Goal: Information Seeking & Learning: Check status

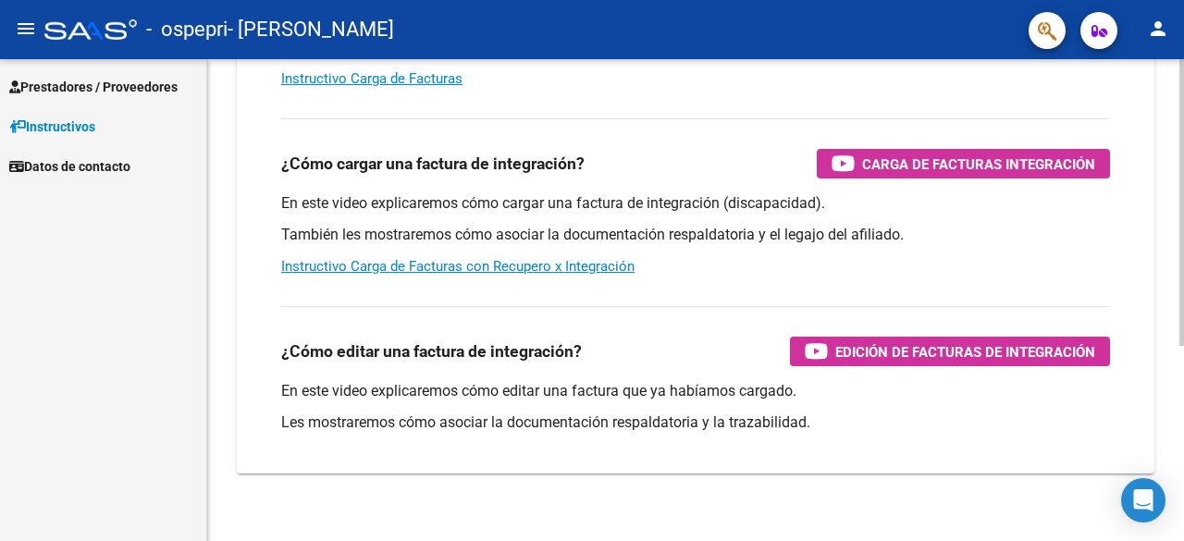
scroll to position [328, 0]
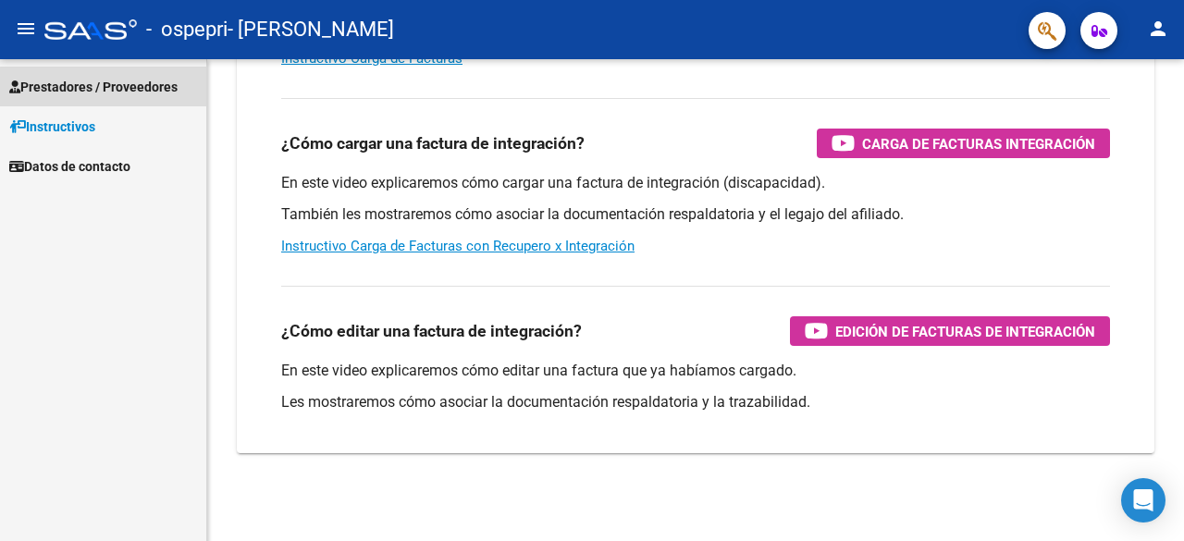
click at [94, 81] on span "Prestadores / Proveedores" at bounding box center [93, 87] width 168 height 20
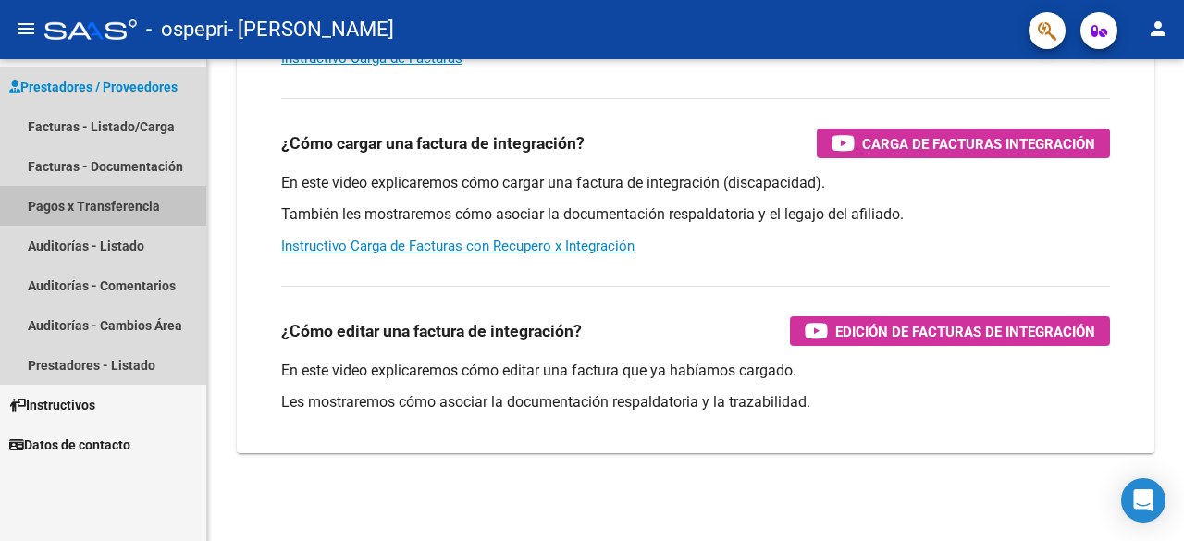
click at [90, 196] on link "Pagos x Transferencia" at bounding box center [103, 206] width 206 height 40
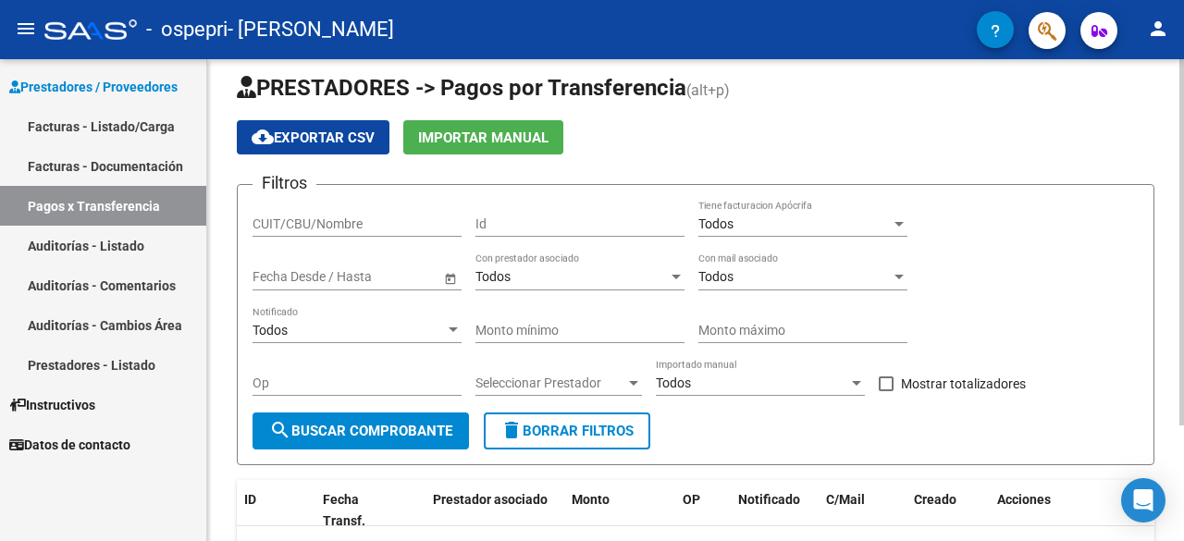
scroll to position [17, 0]
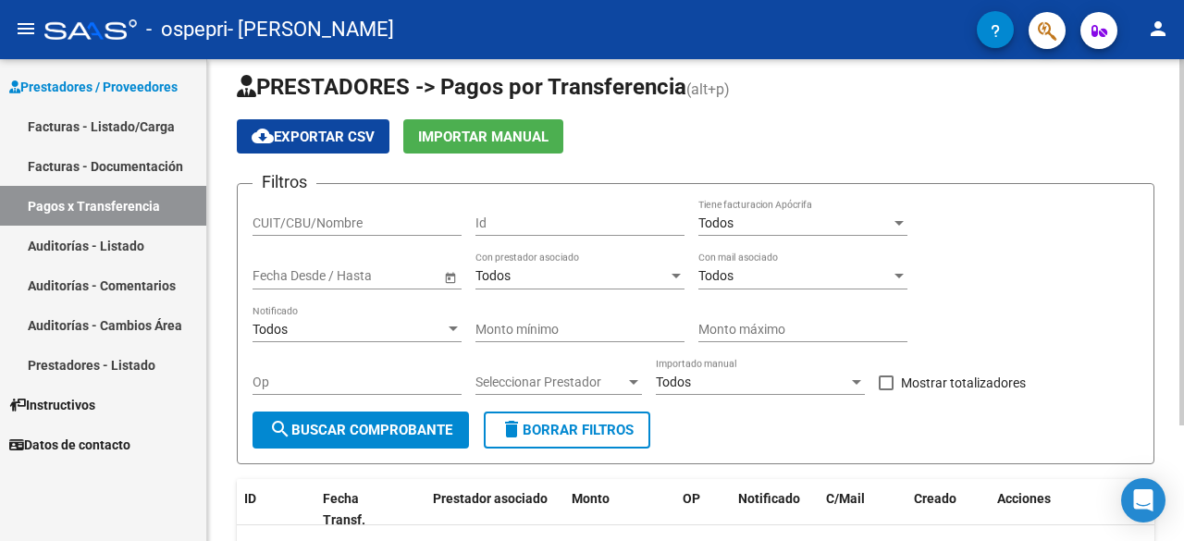
click at [444, 277] on span "Open calendar" at bounding box center [450, 276] width 44 height 44
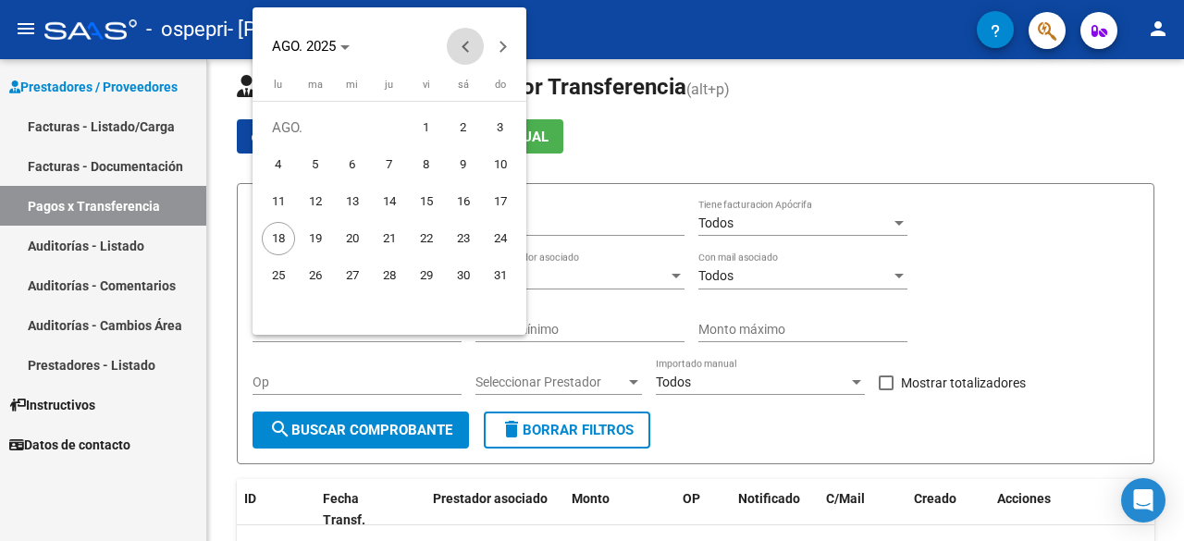
click at [463, 45] on button "Previous month" at bounding box center [465, 46] width 37 height 37
click at [389, 128] on span "1" at bounding box center [389, 127] width 33 height 33
type input "[DATE]"
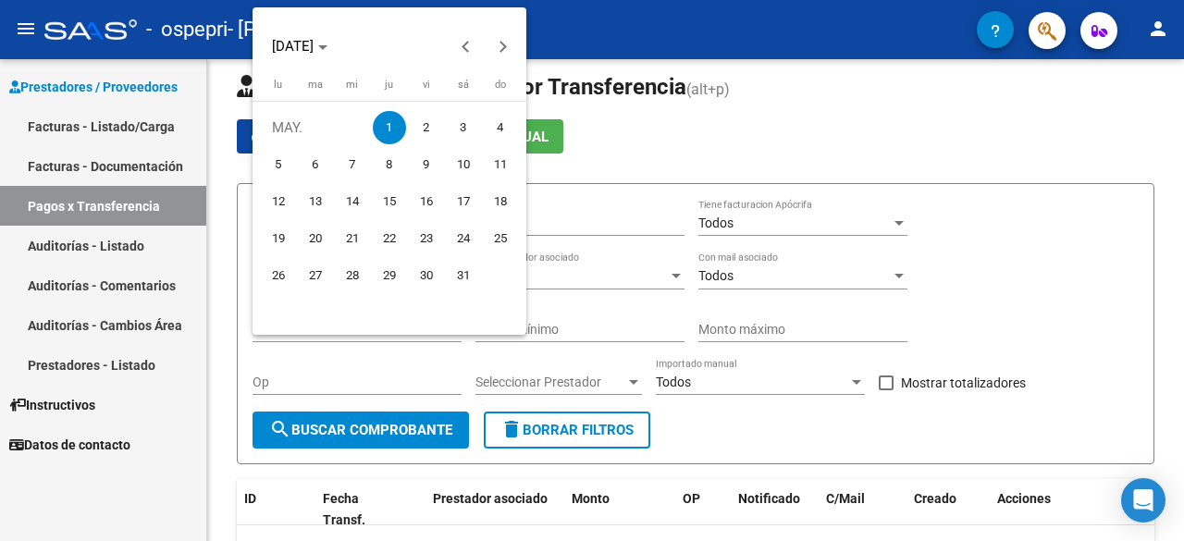
click at [388, 127] on span "1" at bounding box center [389, 127] width 33 height 33
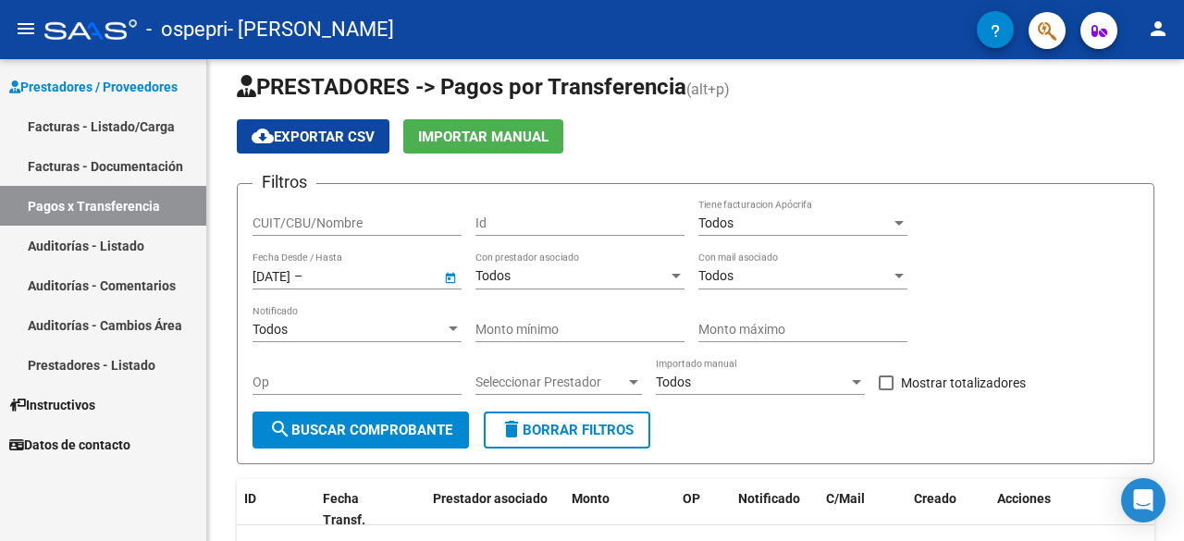
type input "[DATE]"
click at [450, 273] on span "Open calendar" at bounding box center [450, 276] width 44 height 44
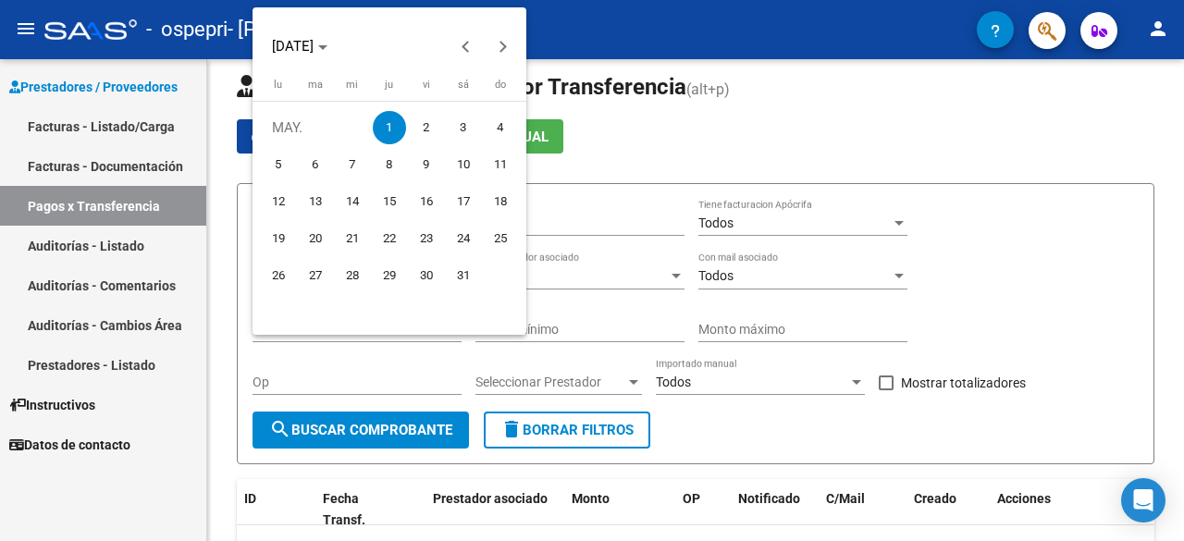
click at [394, 126] on span "1" at bounding box center [389, 127] width 33 height 33
click at [502, 47] on button "Next month" at bounding box center [502, 46] width 37 height 37
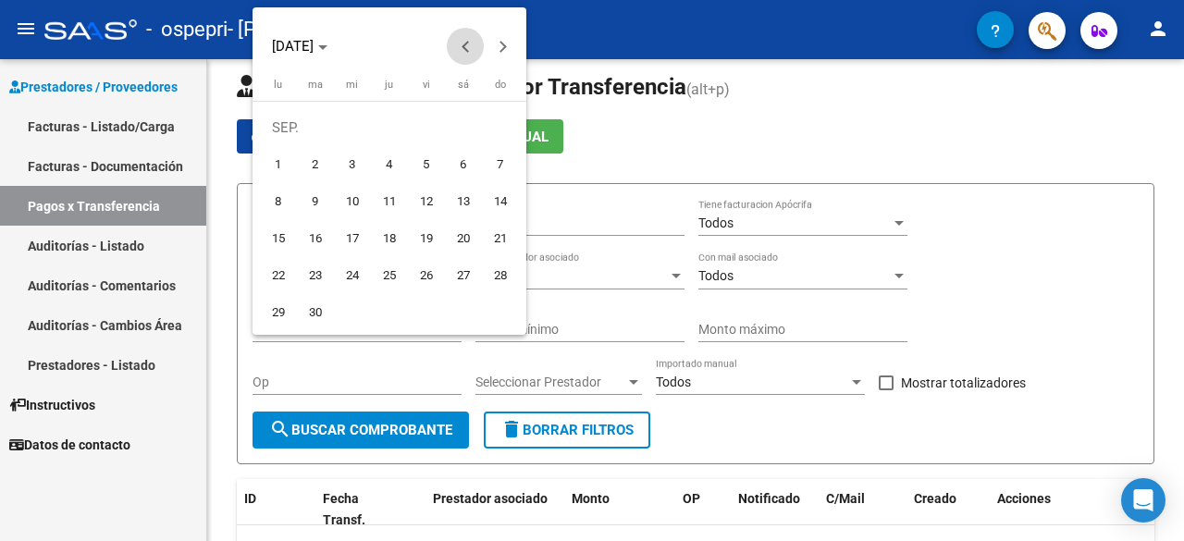
click at [465, 44] on button "Previous month" at bounding box center [465, 46] width 37 height 37
click at [429, 127] on span "1" at bounding box center [426, 127] width 33 height 33
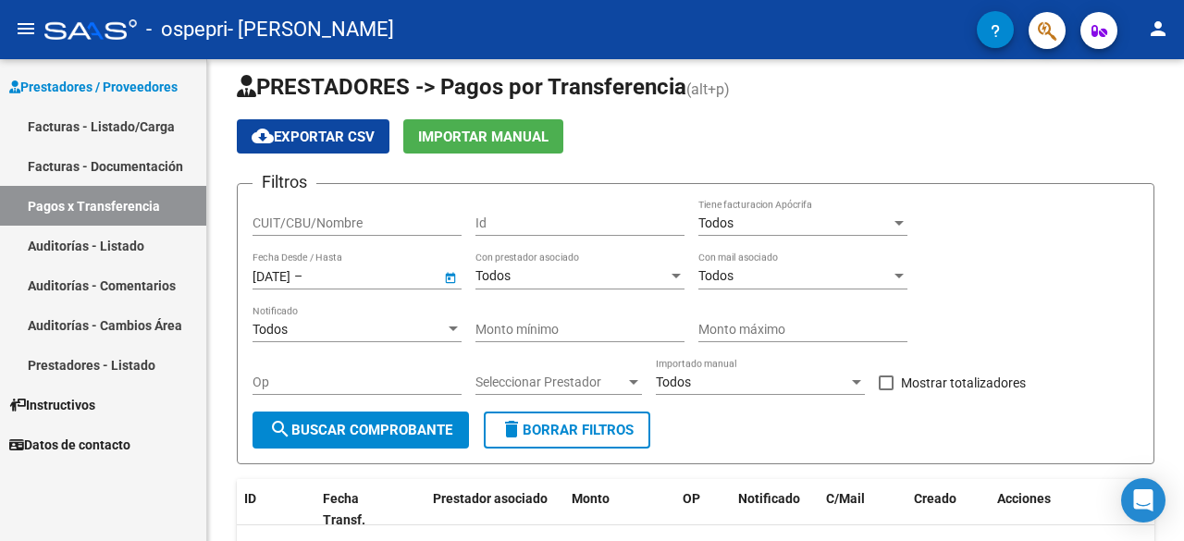
type input "[DATE]"
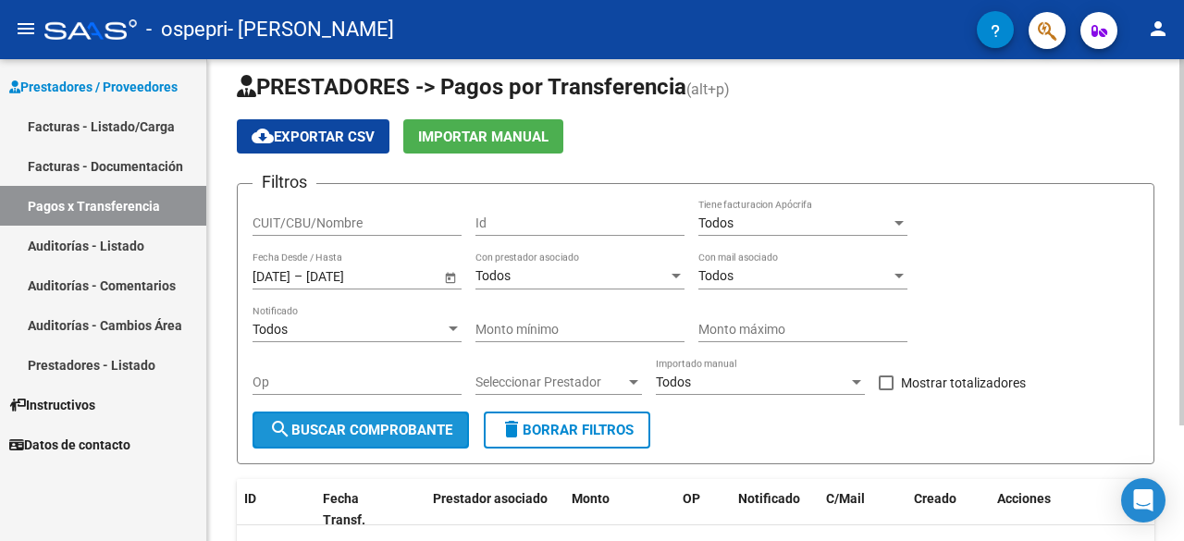
click at [393, 423] on span "search Buscar Comprobante" at bounding box center [360, 430] width 183 height 17
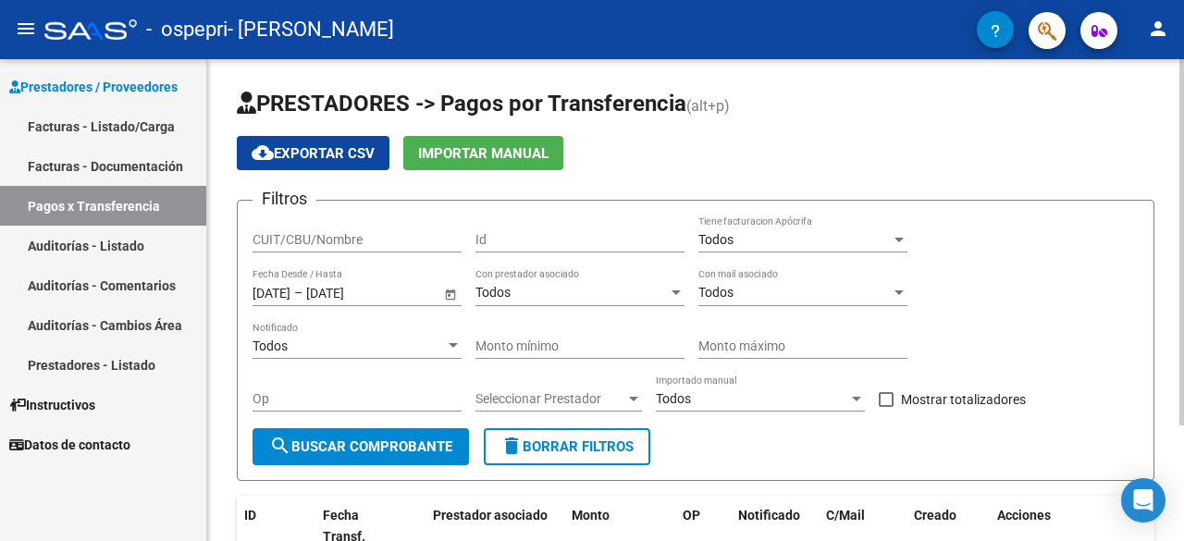
scroll to position [1, 0]
click at [457, 290] on span "Open calendar" at bounding box center [450, 292] width 44 height 44
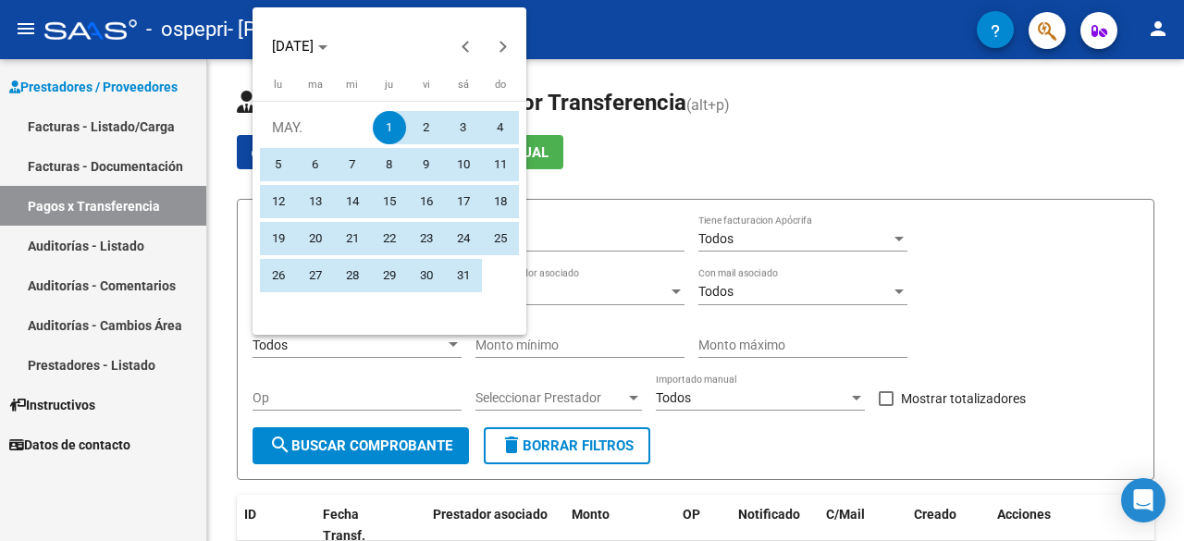
click at [457, 272] on span "31" at bounding box center [463, 275] width 33 height 33
type input "[DATE]"
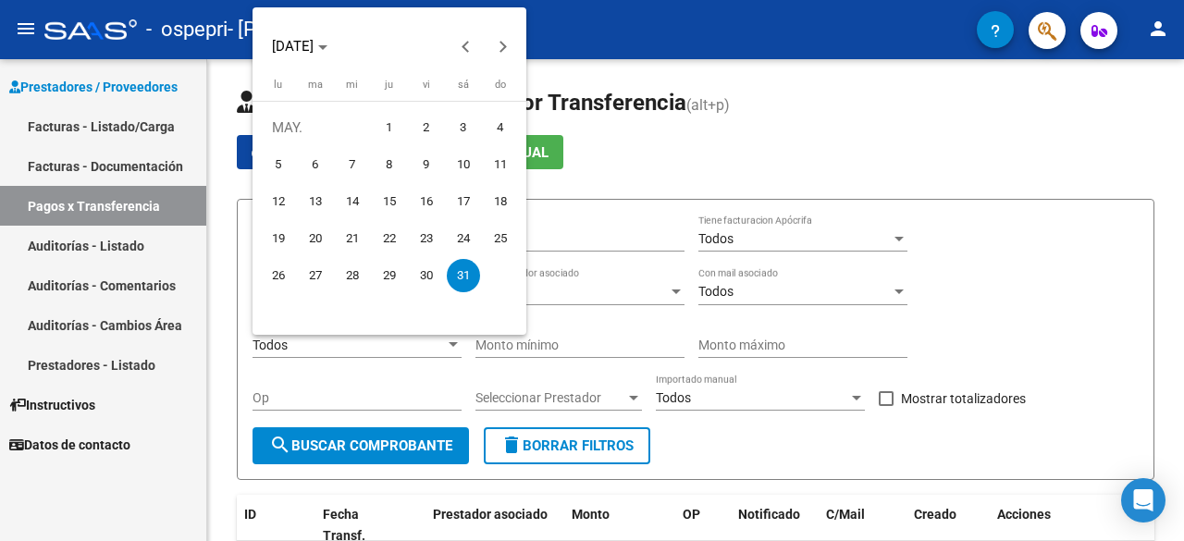
click at [389, 130] on span "1" at bounding box center [389, 127] width 33 height 33
type input "[DATE]"
click at [389, 130] on span "1" at bounding box center [389, 127] width 33 height 33
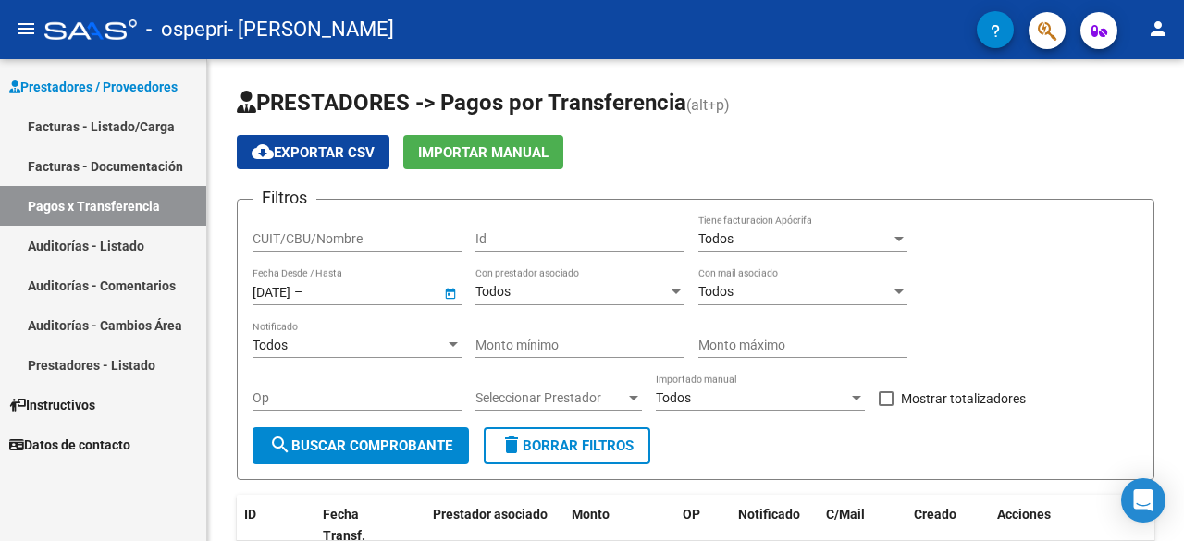
type input "[DATE]"
click at [453, 289] on span "Open calendar" at bounding box center [450, 292] width 44 height 44
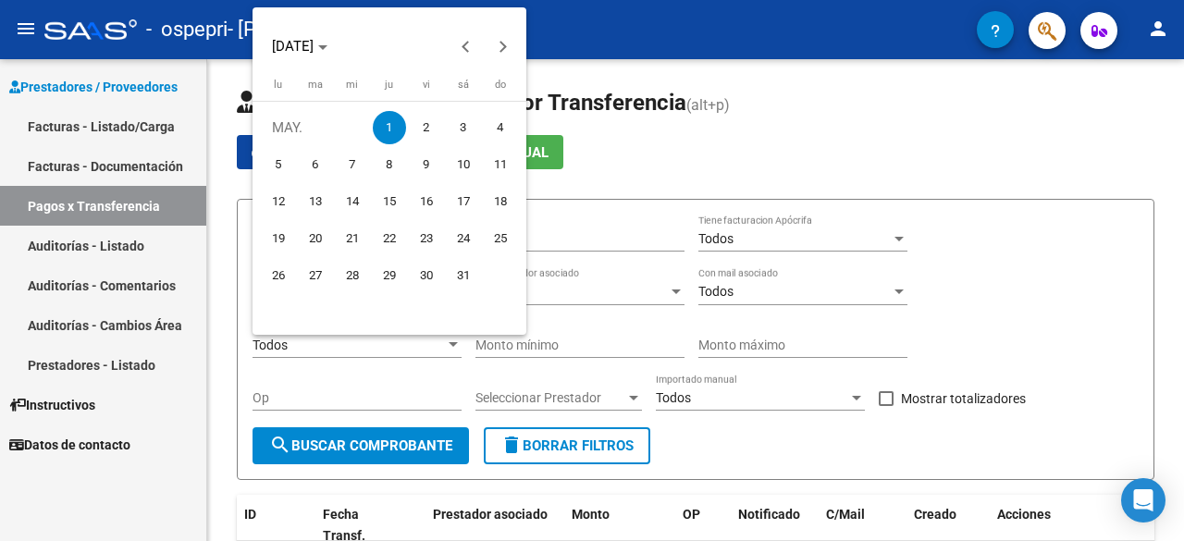
click at [461, 279] on span "31" at bounding box center [463, 275] width 33 height 33
type input "[DATE]"
click at [390, 128] on span "1" at bounding box center [389, 127] width 33 height 33
type input "[DATE]"
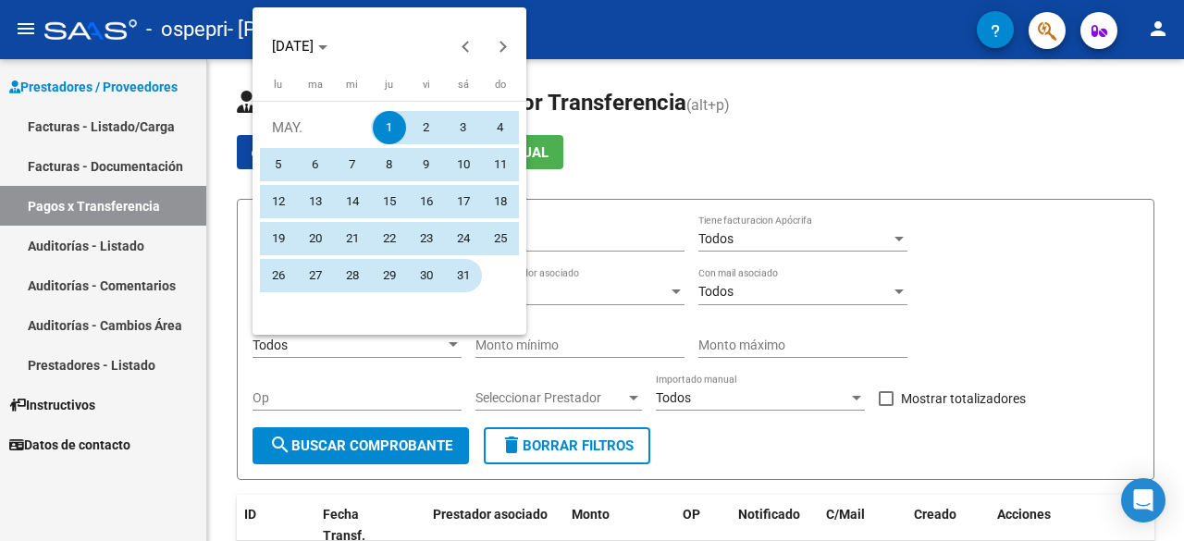
click at [456, 268] on span "31" at bounding box center [463, 275] width 33 height 33
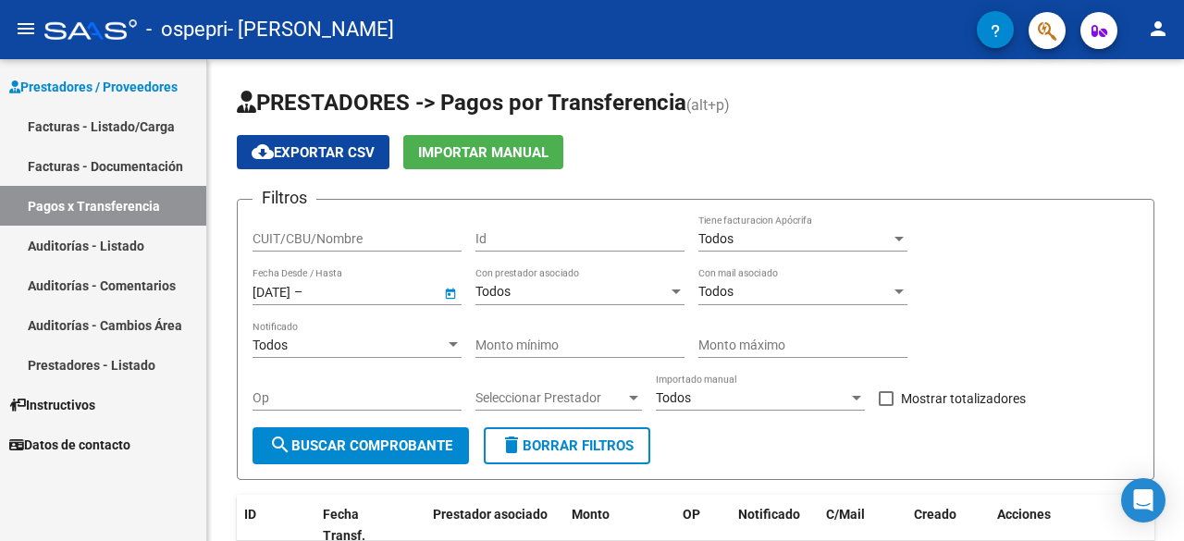
type input "[DATE]"
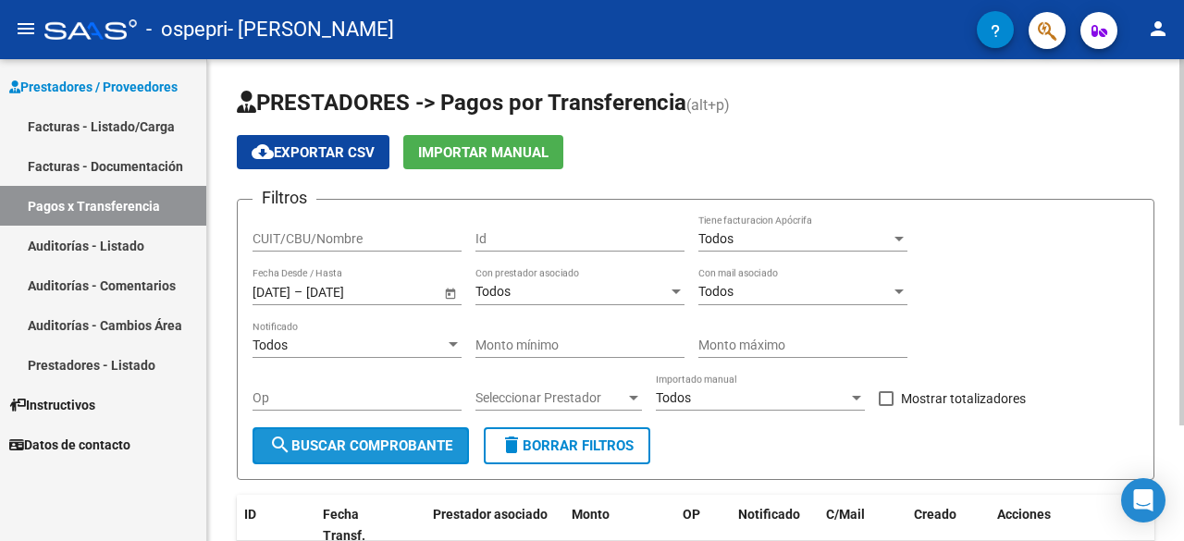
click at [382, 457] on button "search Buscar Comprobante" at bounding box center [361, 445] width 217 height 37
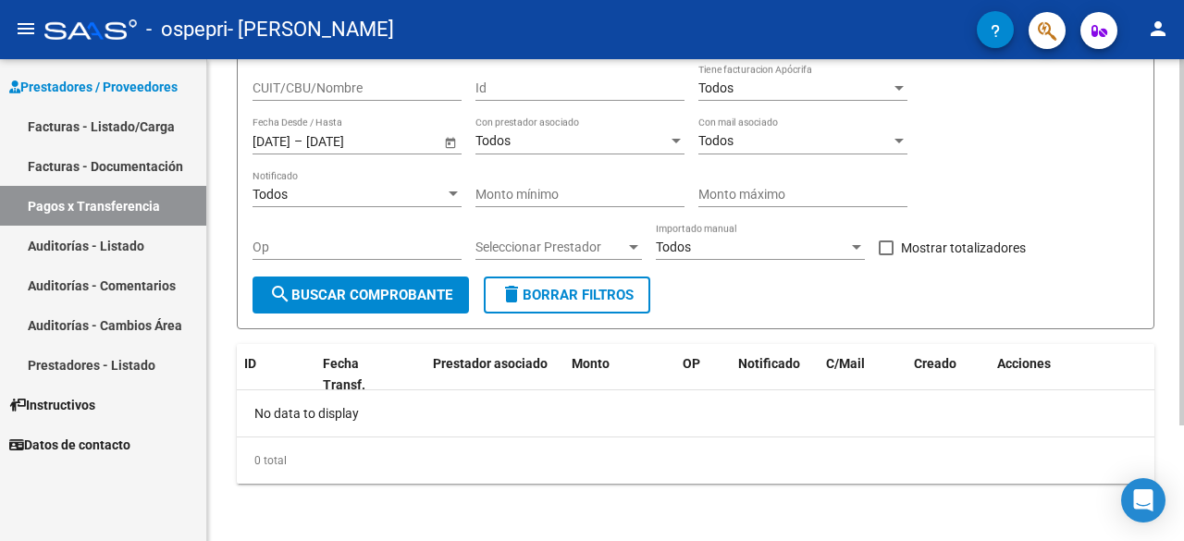
scroll to position [0, 0]
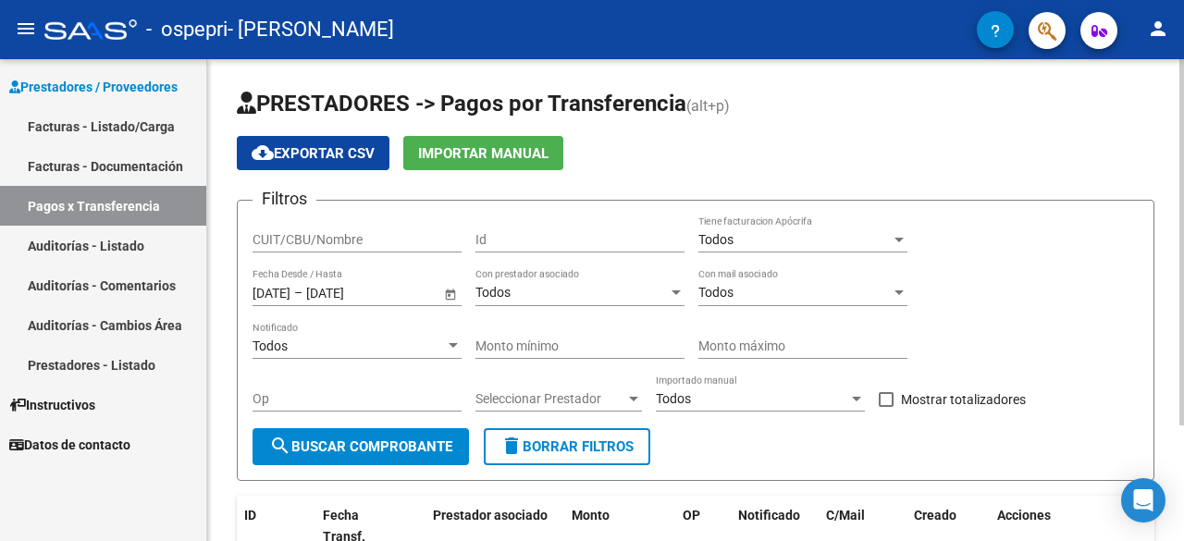
click at [444, 298] on span "Open calendar" at bounding box center [450, 293] width 44 height 44
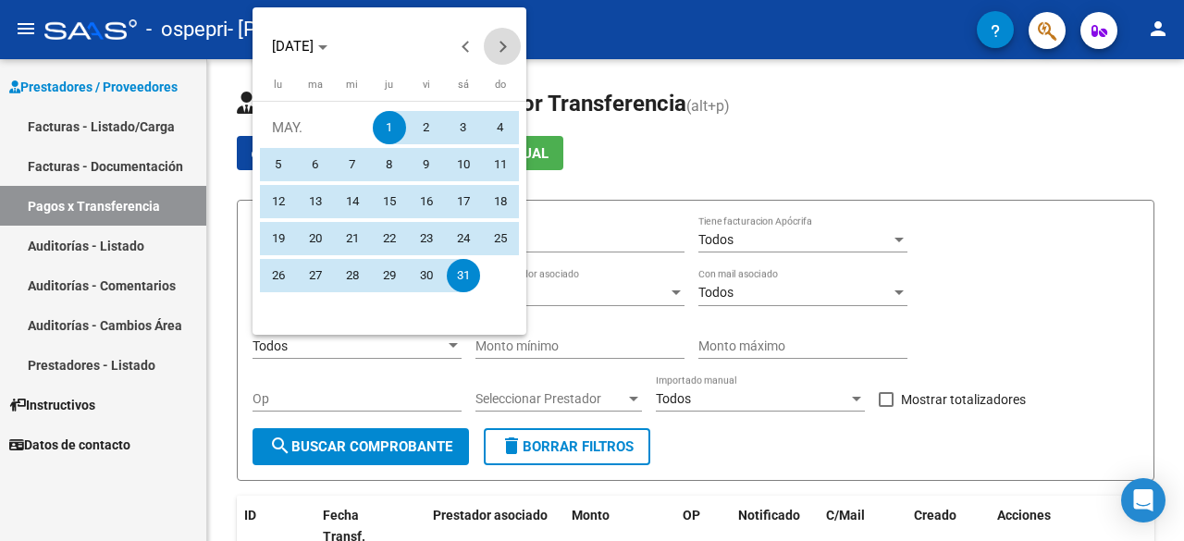
click at [504, 48] on button "Next month" at bounding box center [502, 46] width 37 height 37
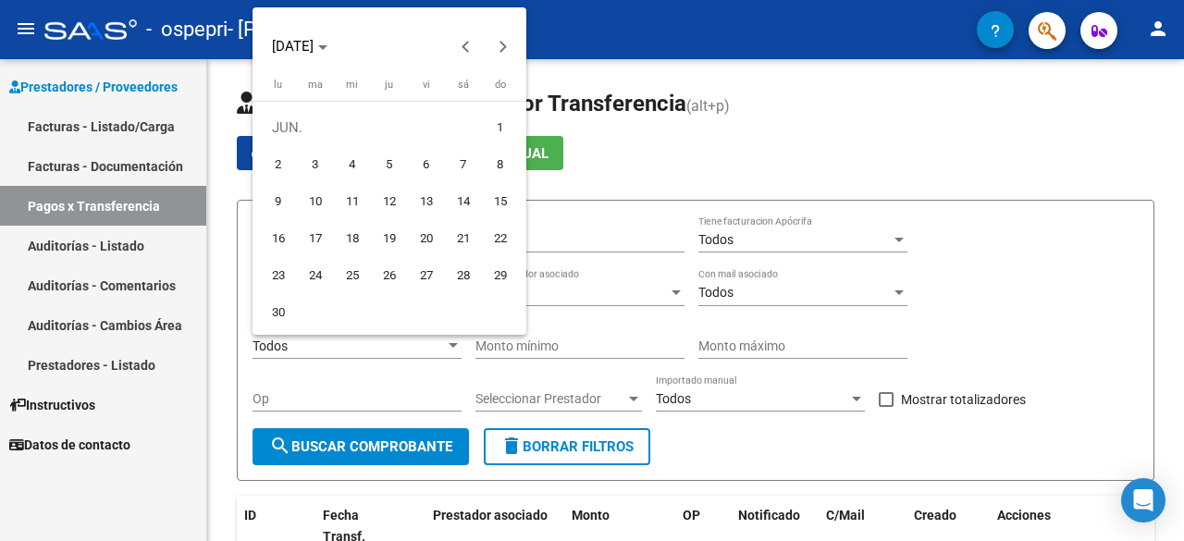
click at [505, 125] on span "1" at bounding box center [500, 127] width 33 height 33
type input "[DATE]"
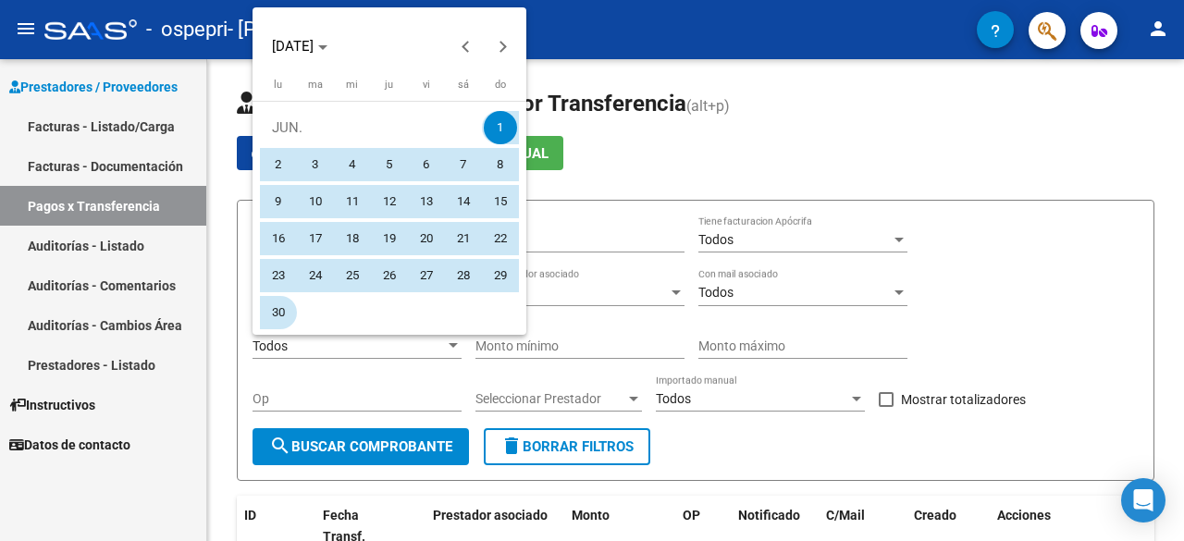
click at [272, 316] on span "30" at bounding box center [278, 312] width 33 height 33
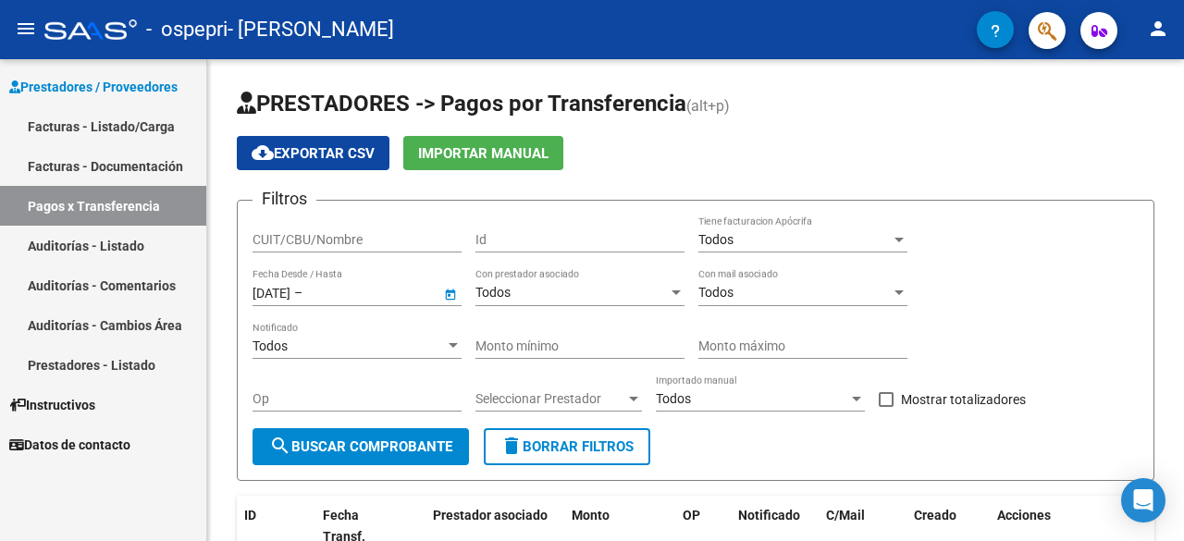
type input "[DATE]"
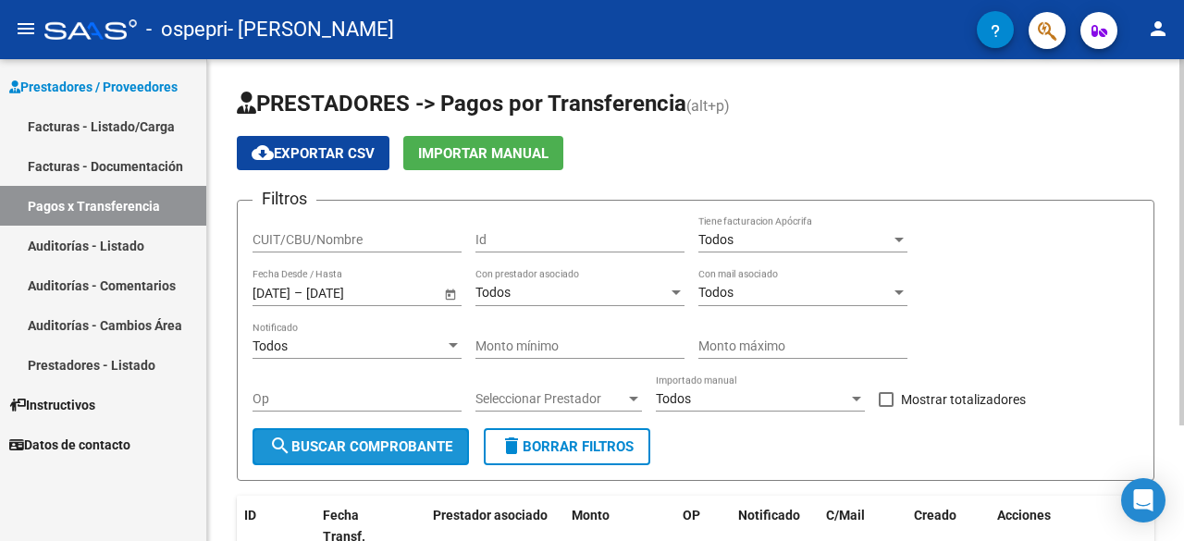
click at [366, 445] on span "search Buscar Comprobante" at bounding box center [360, 447] width 183 height 17
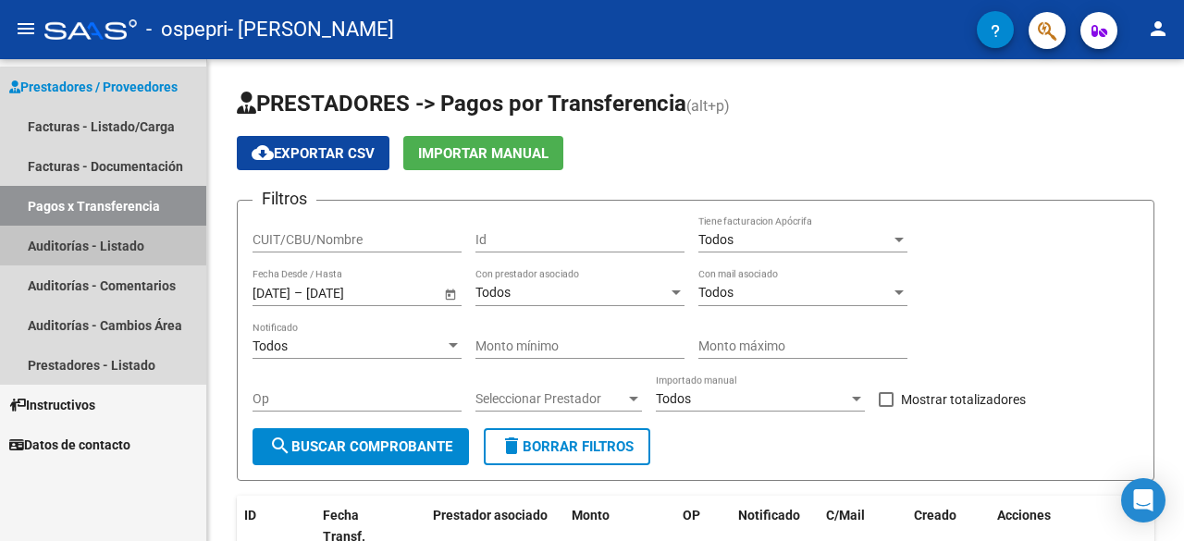
click at [126, 240] on link "Auditorías - Listado" at bounding box center [103, 246] width 206 height 40
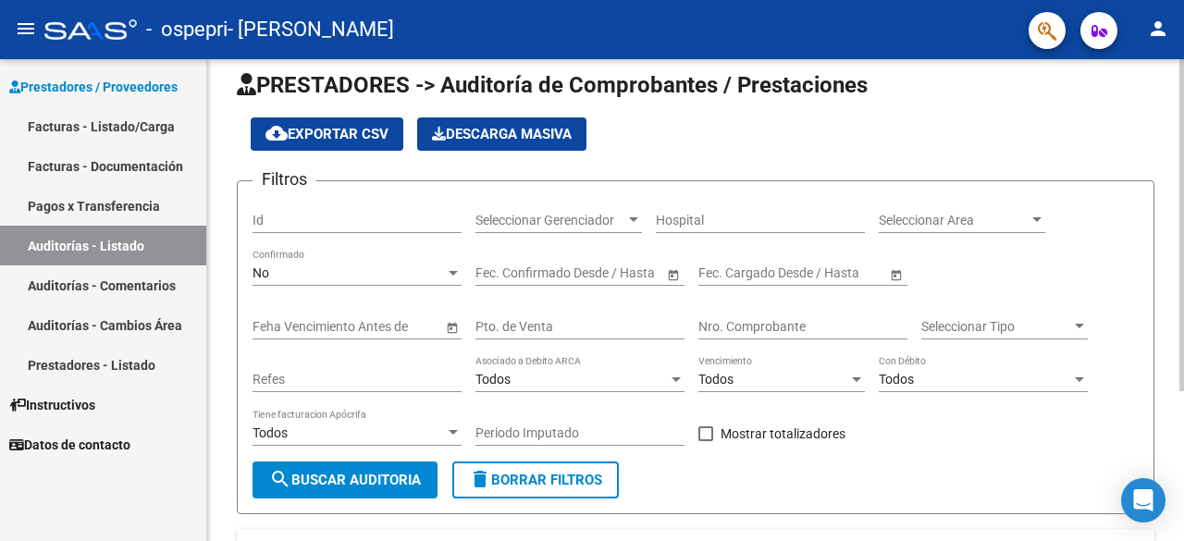
scroll to position [19, 0]
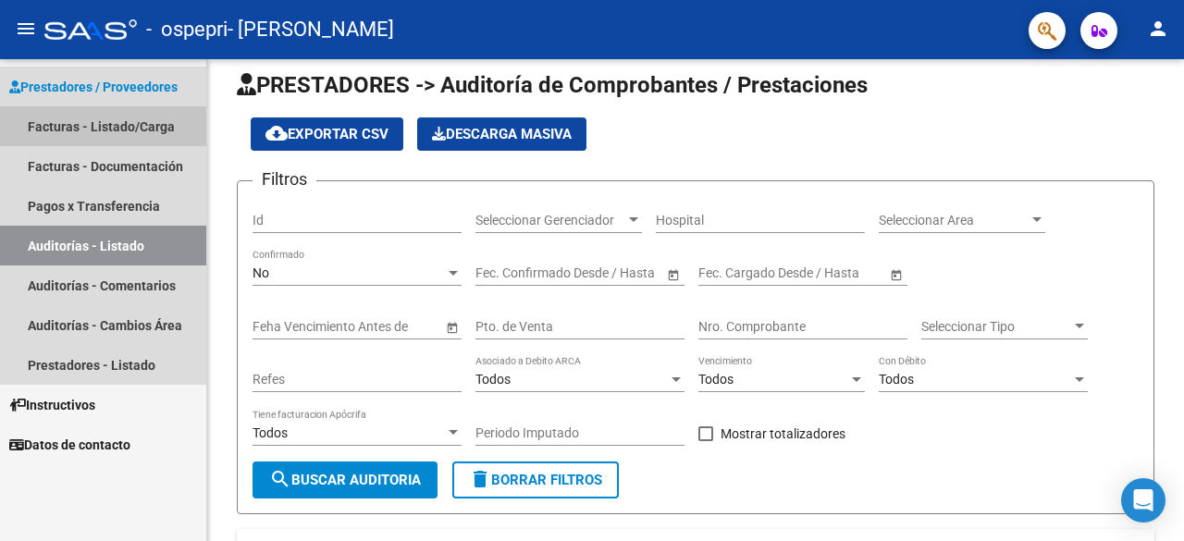
click at [131, 127] on link "Facturas - Listado/Carga" at bounding box center [103, 126] width 206 height 40
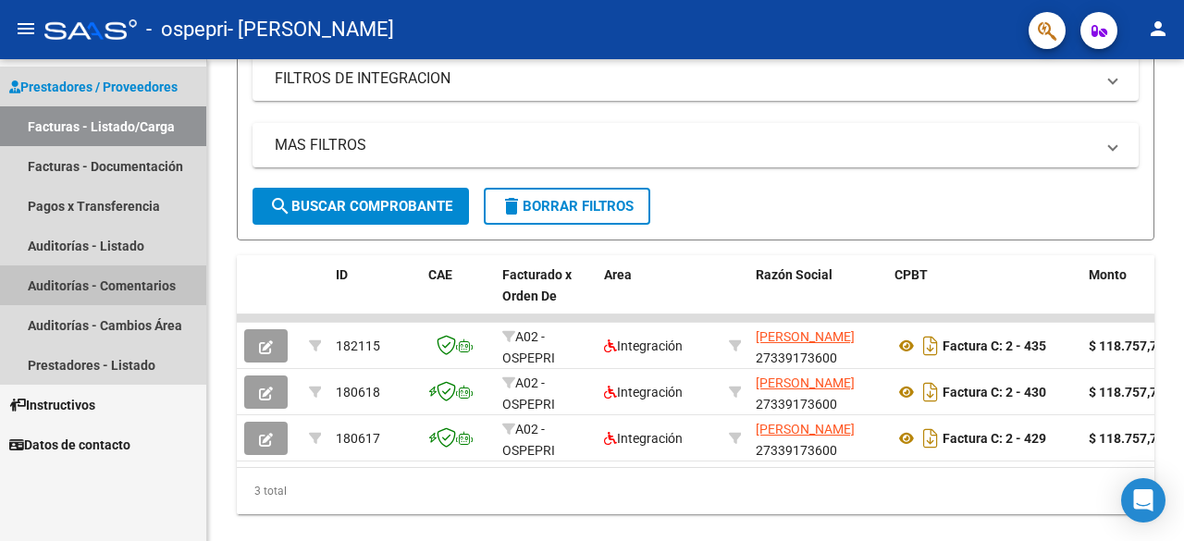
click at [115, 291] on link "Auditorías - Comentarios" at bounding box center [103, 286] width 206 height 40
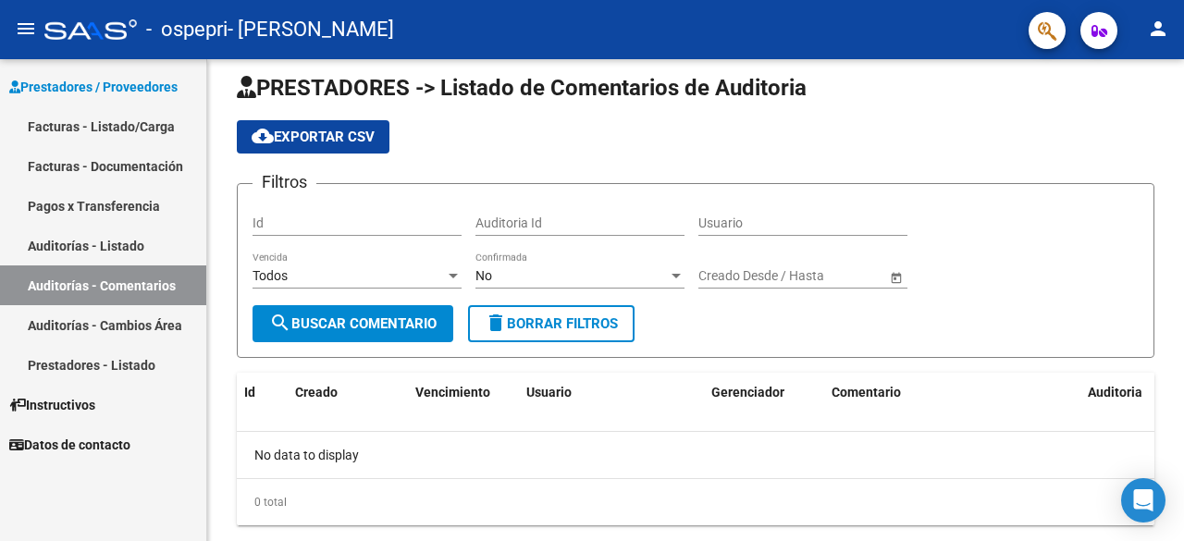
scroll to position [57, 0]
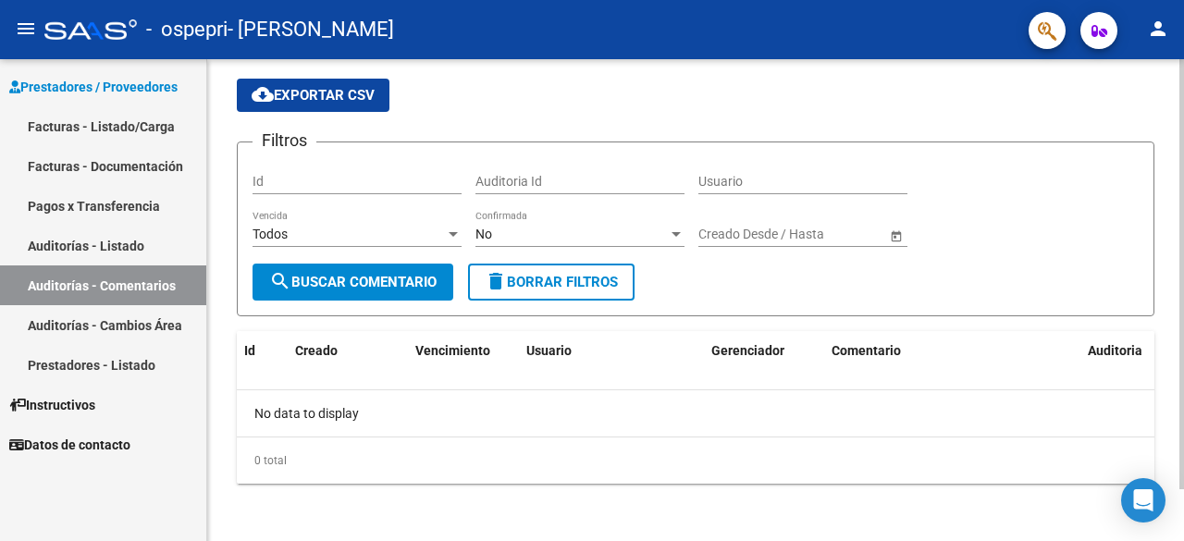
click at [899, 236] on span "Open calendar" at bounding box center [896, 235] width 44 height 44
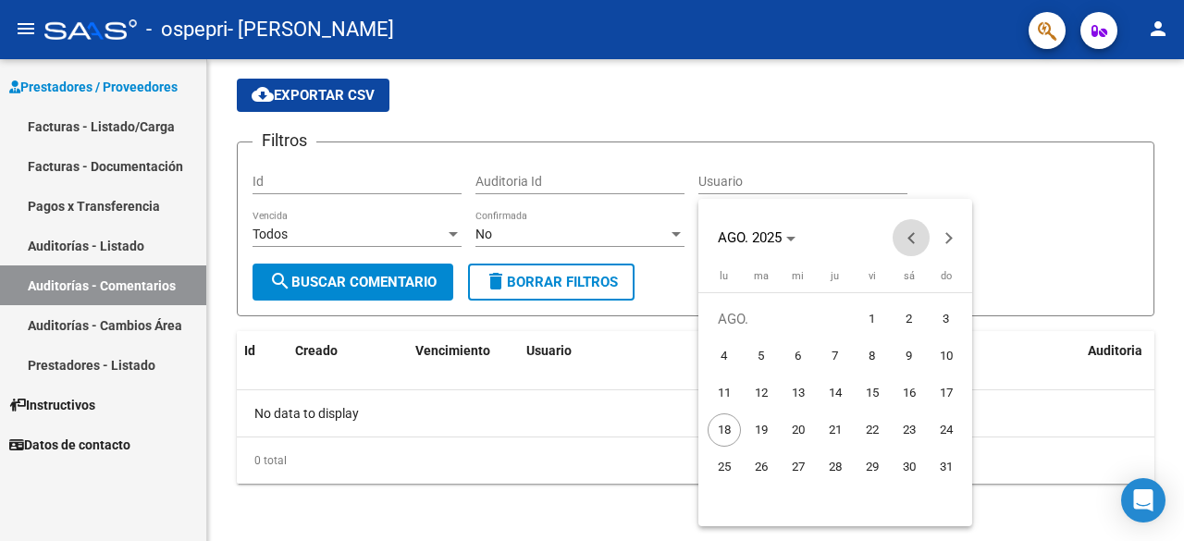
click at [911, 236] on button "Previous month" at bounding box center [911, 237] width 37 height 37
click at [912, 239] on button "Previous month" at bounding box center [911, 237] width 37 height 37
click at [947, 310] on span "1" at bounding box center [946, 319] width 33 height 33
type input "[DATE]"
click at [950, 231] on span "Next month" at bounding box center [948, 237] width 37 height 37
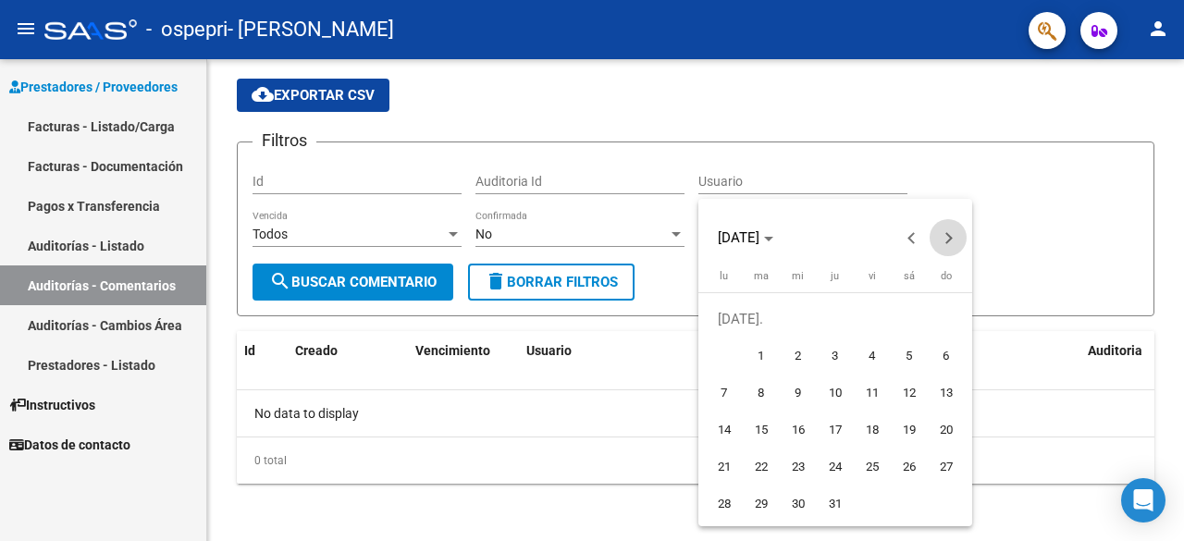
click at [950, 231] on span "Next month" at bounding box center [948, 237] width 37 height 37
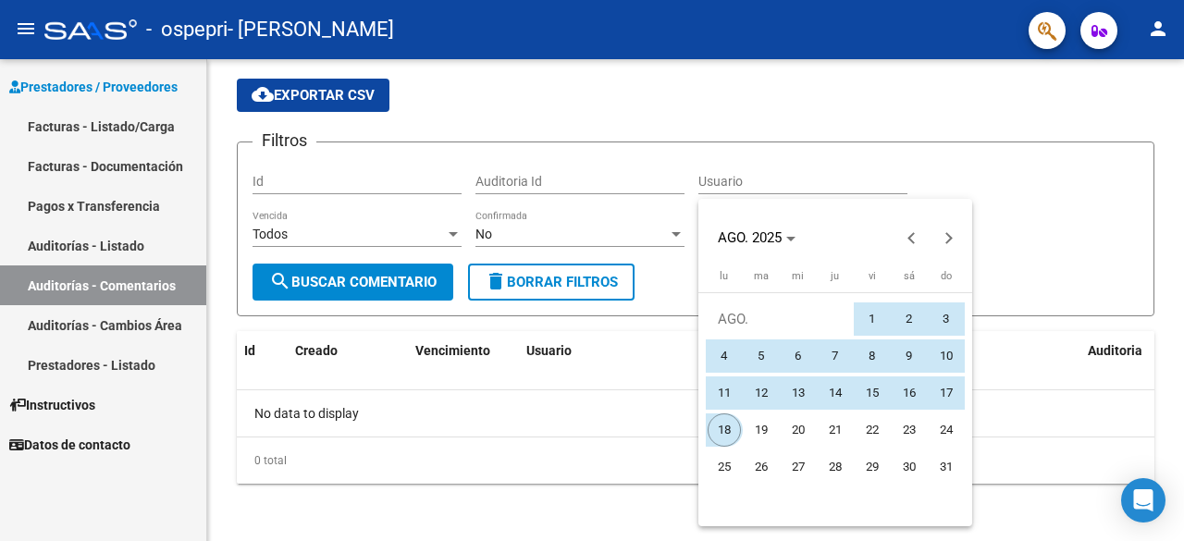
click at [721, 427] on span "18" at bounding box center [724, 430] width 33 height 33
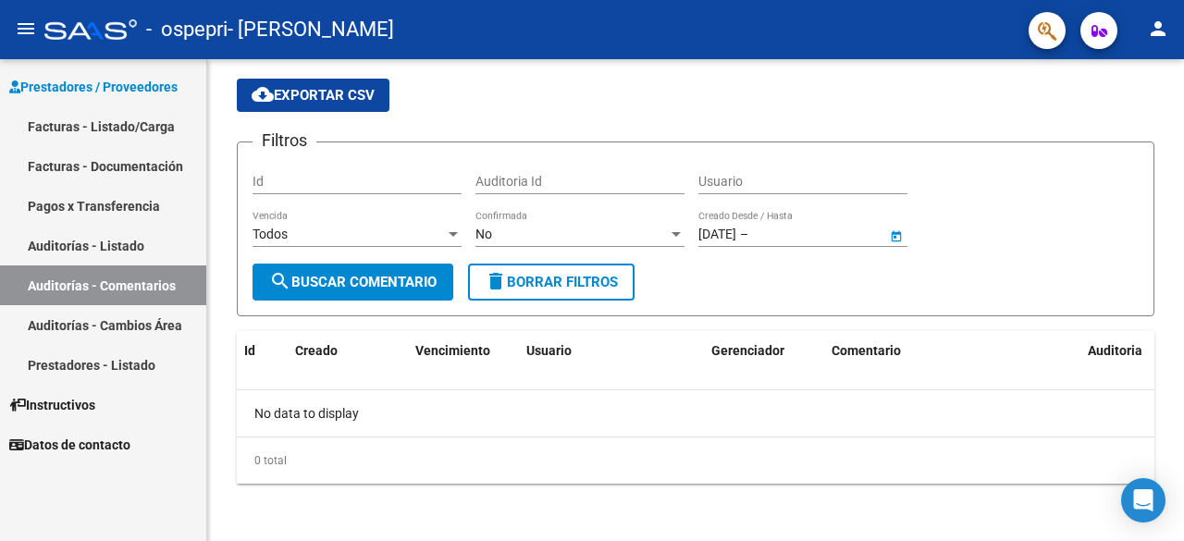
type input "[DATE]"
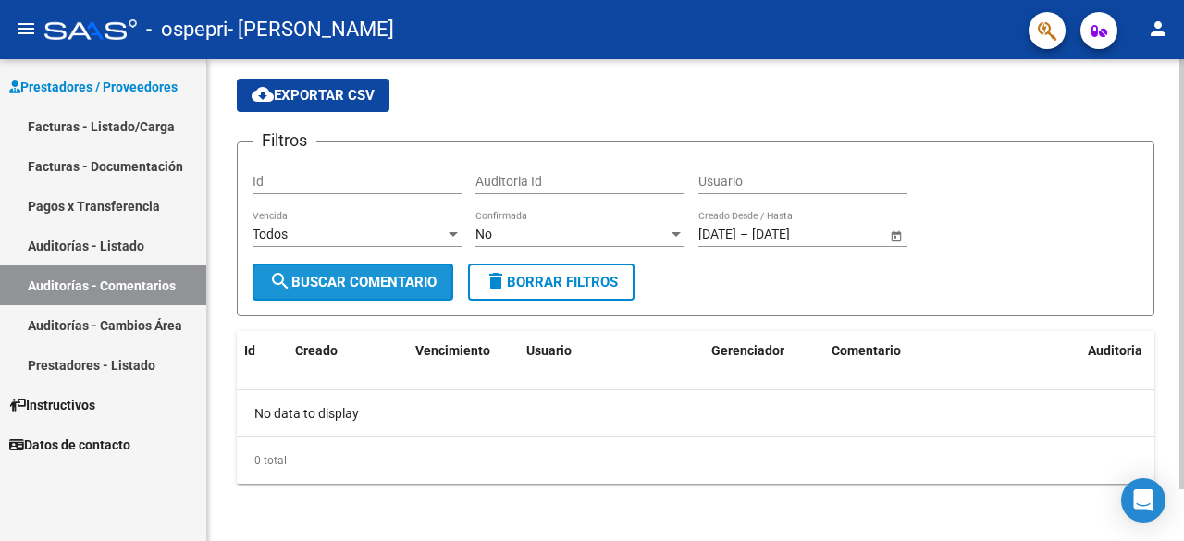
click at [353, 280] on span "search Buscar Comentario" at bounding box center [352, 282] width 167 height 17
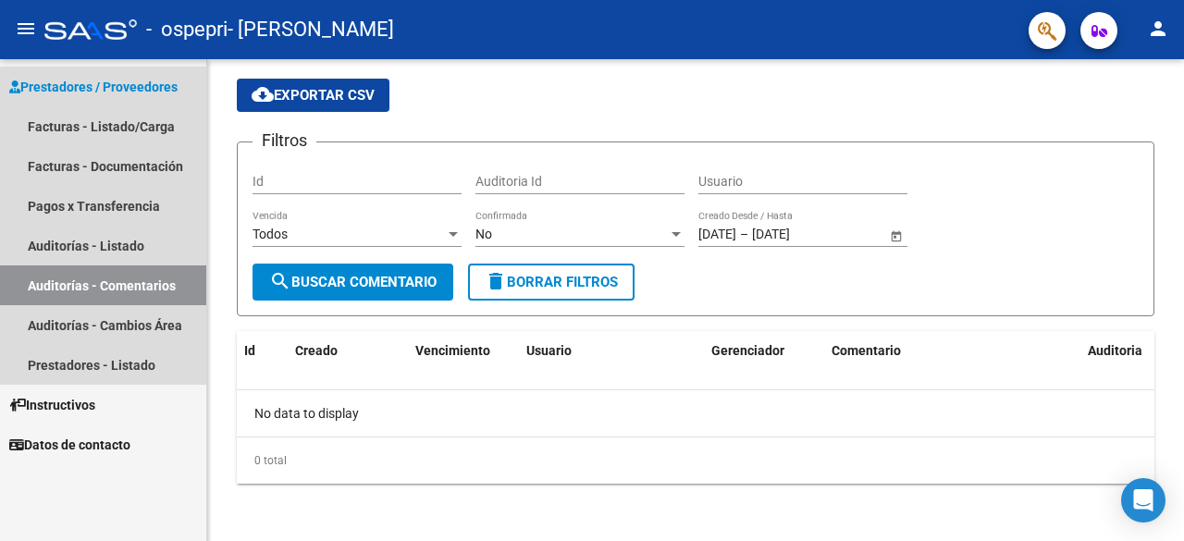
click at [129, 82] on span "Prestadores / Proveedores" at bounding box center [93, 87] width 168 height 20
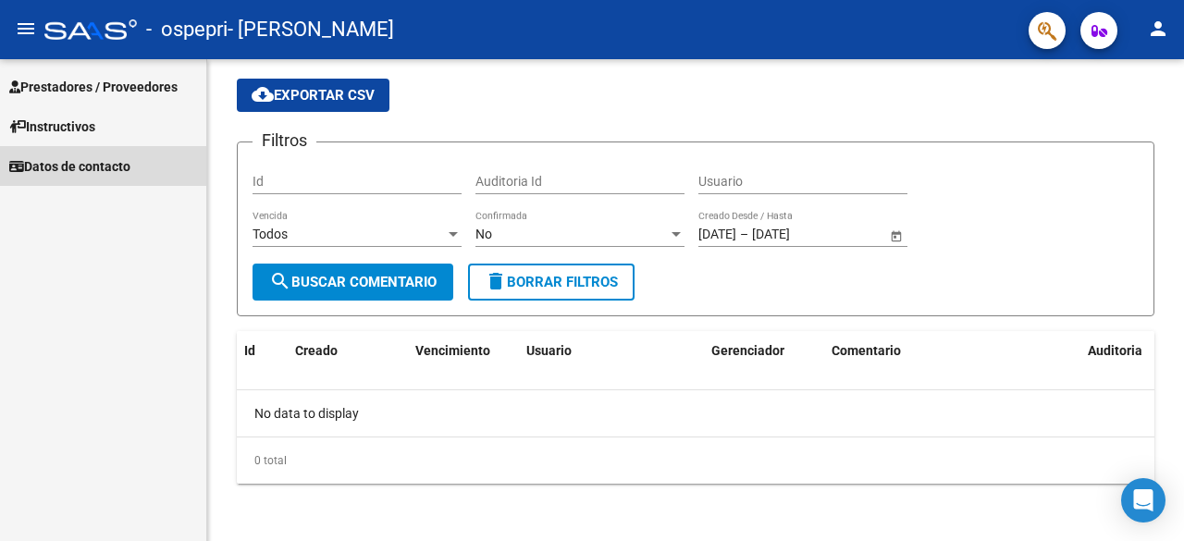
click at [68, 173] on span "Datos de contacto" at bounding box center [69, 166] width 121 height 20
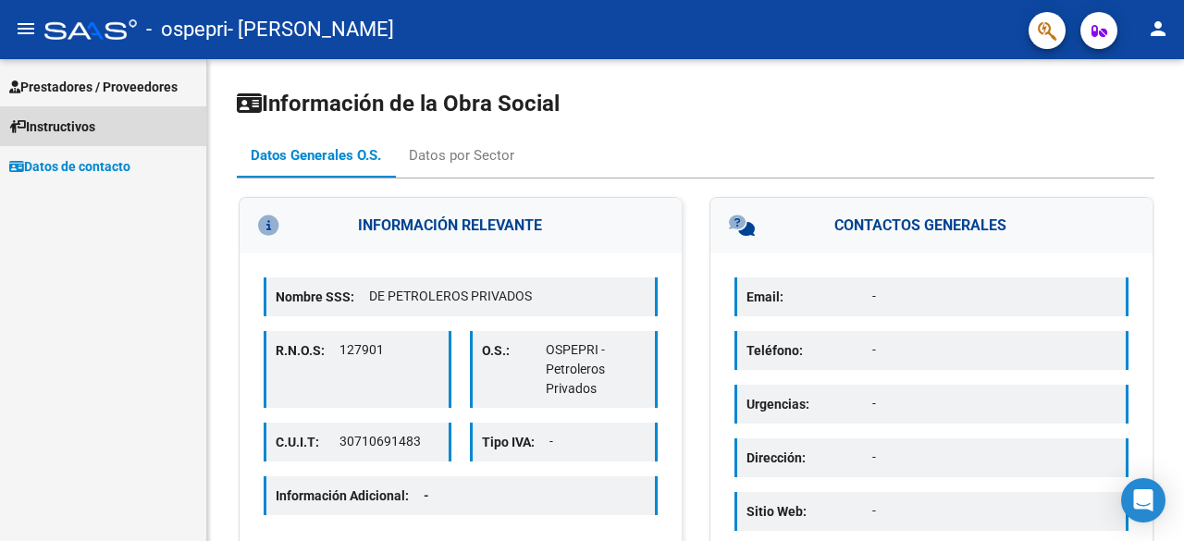
click at [55, 125] on span "Instructivos" at bounding box center [52, 127] width 86 height 20
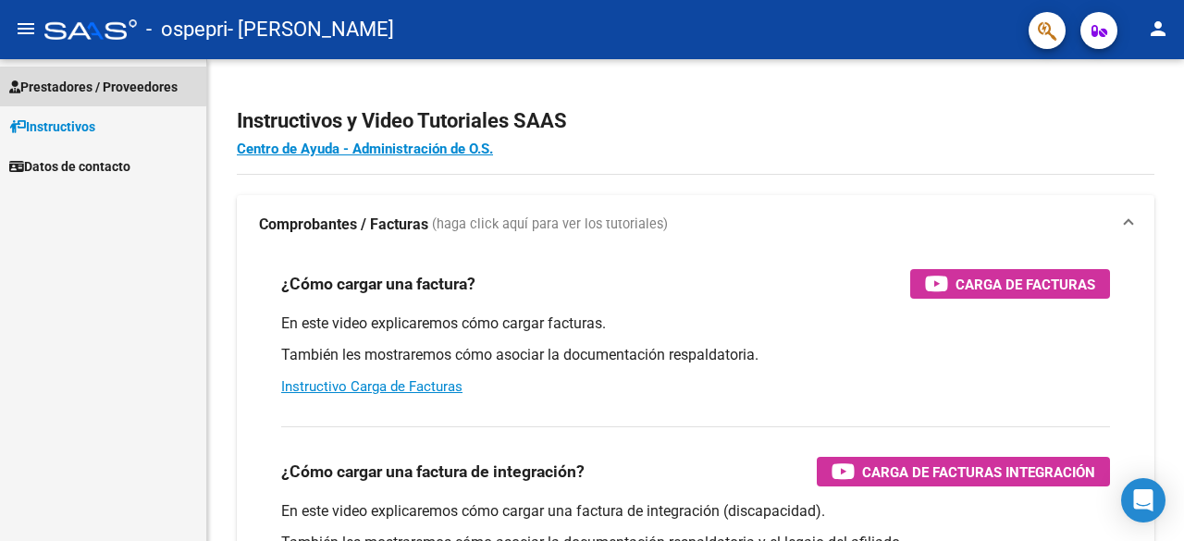
click at [83, 85] on span "Prestadores / Proveedores" at bounding box center [93, 87] width 168 height 20
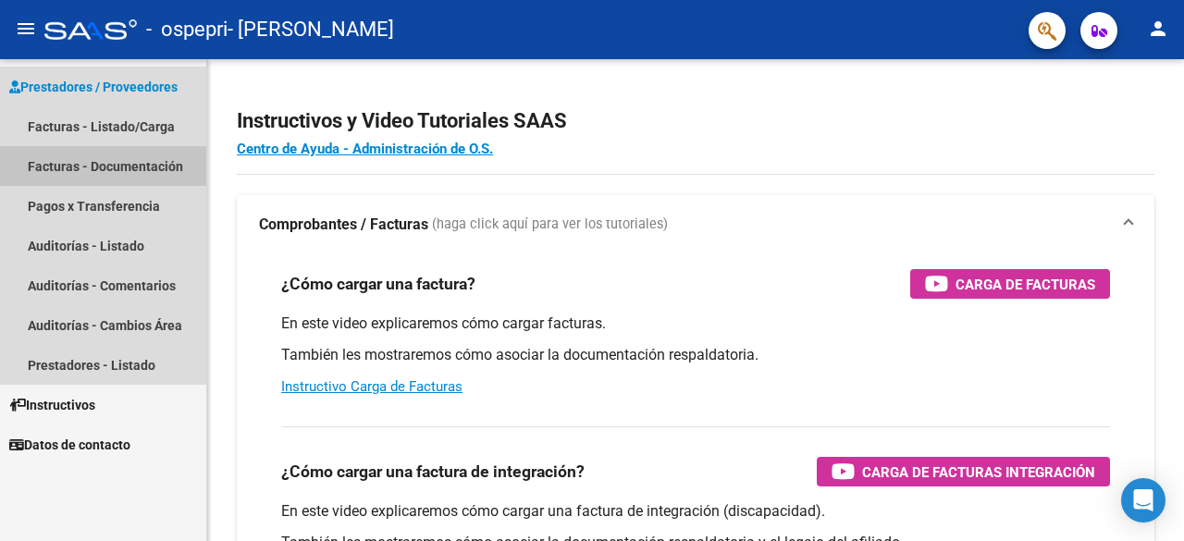
click at [79, 167] on link "Facturas - Documentación" at bounding box center [103, 166] width 206 height 40
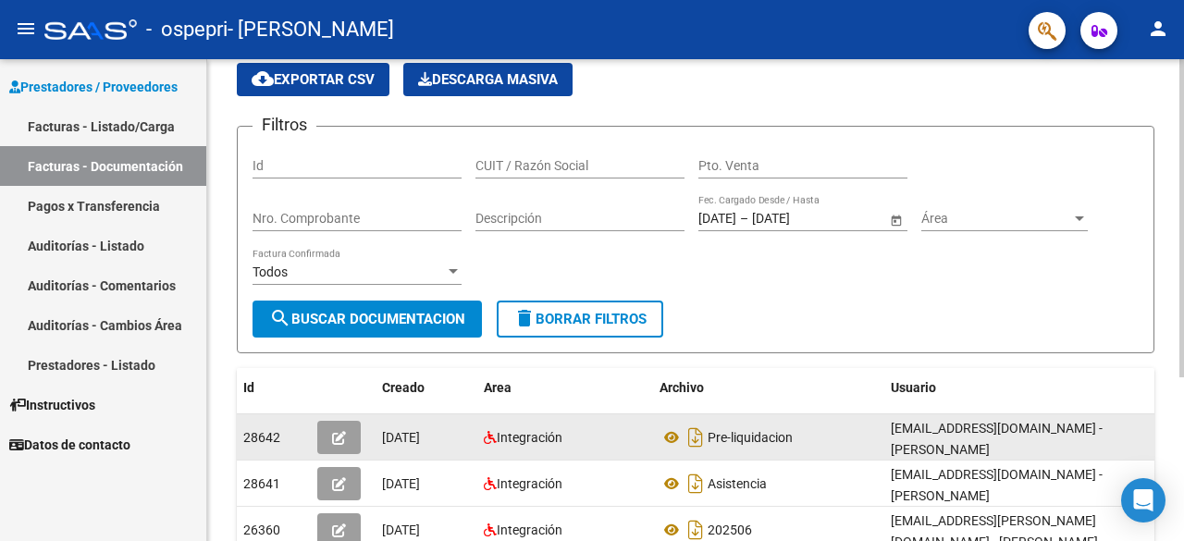
scroll to position [71, 0]
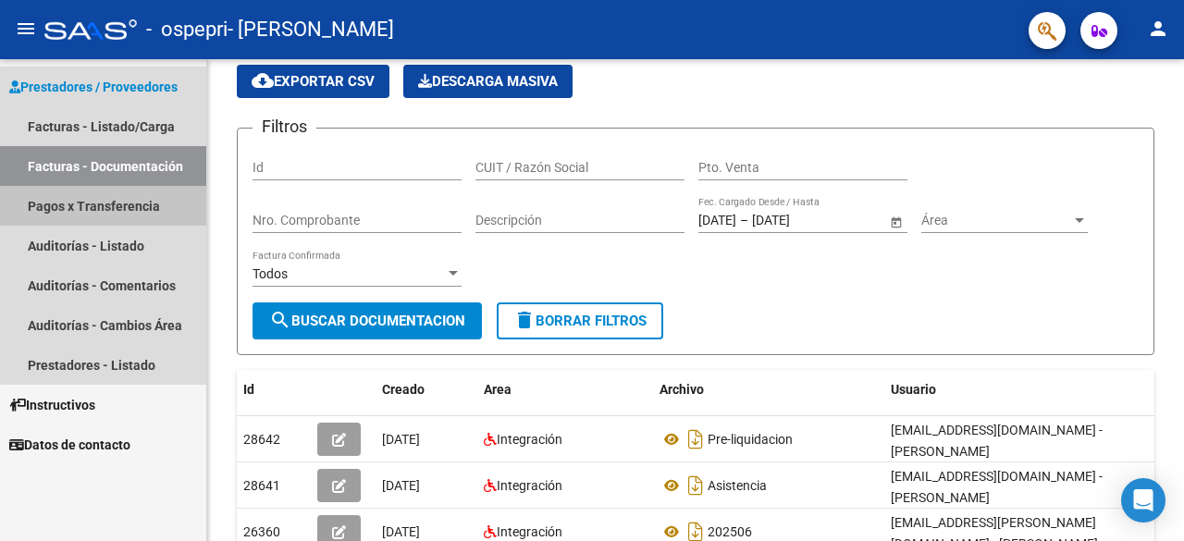
click at [107, 202] on link "Pagos x Transferencia" at bounding box center [103, 206] width 206 height 40
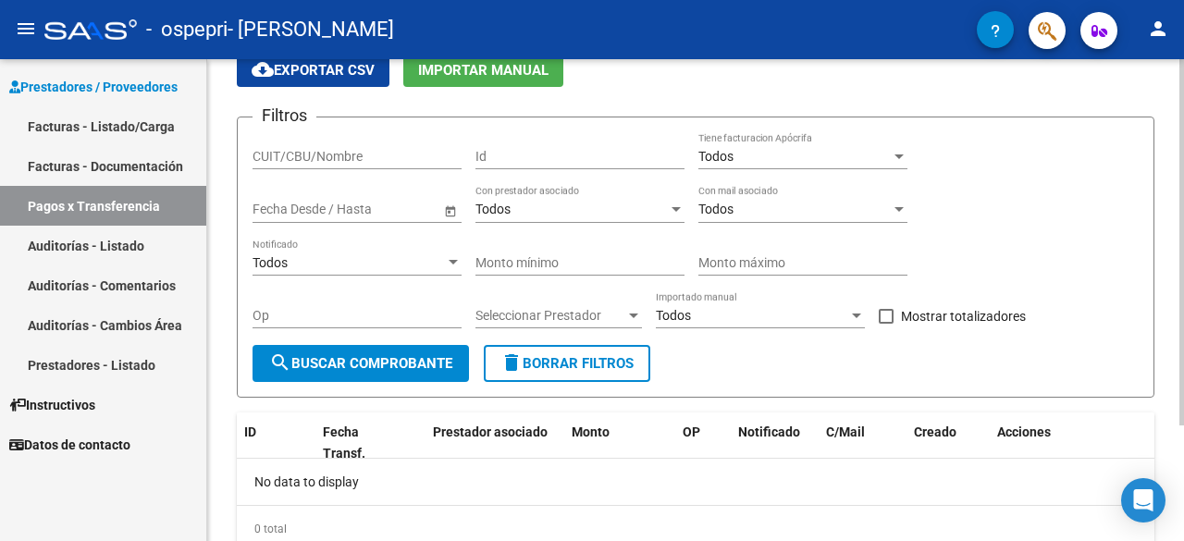
scroll to position [84, 0]
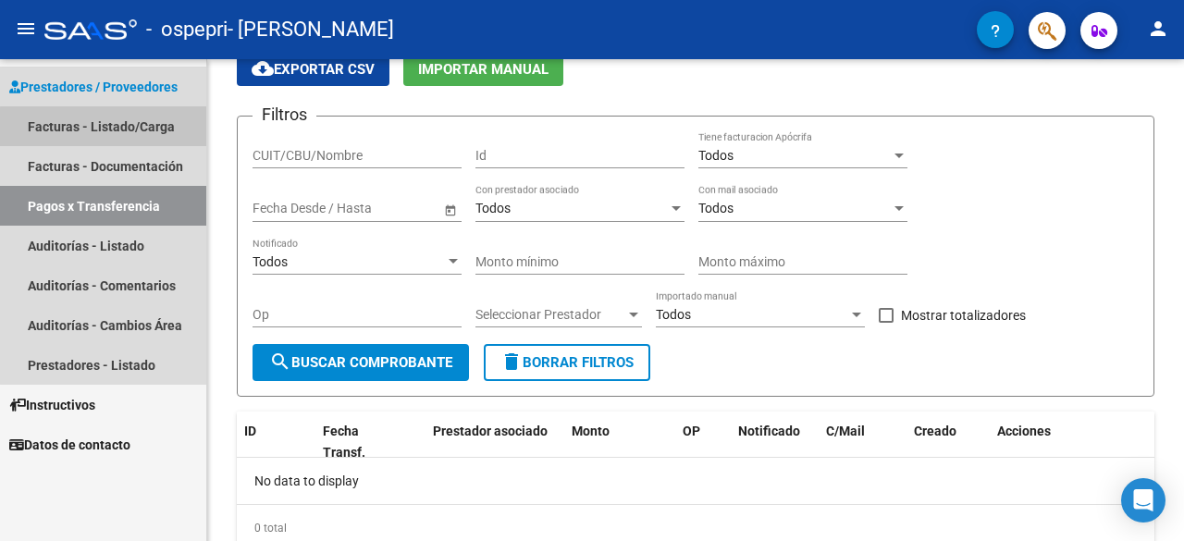
click at [148, 130] on link "Facturas - Listado/Carga" at bounding box center [103, 126] width 206 height 40
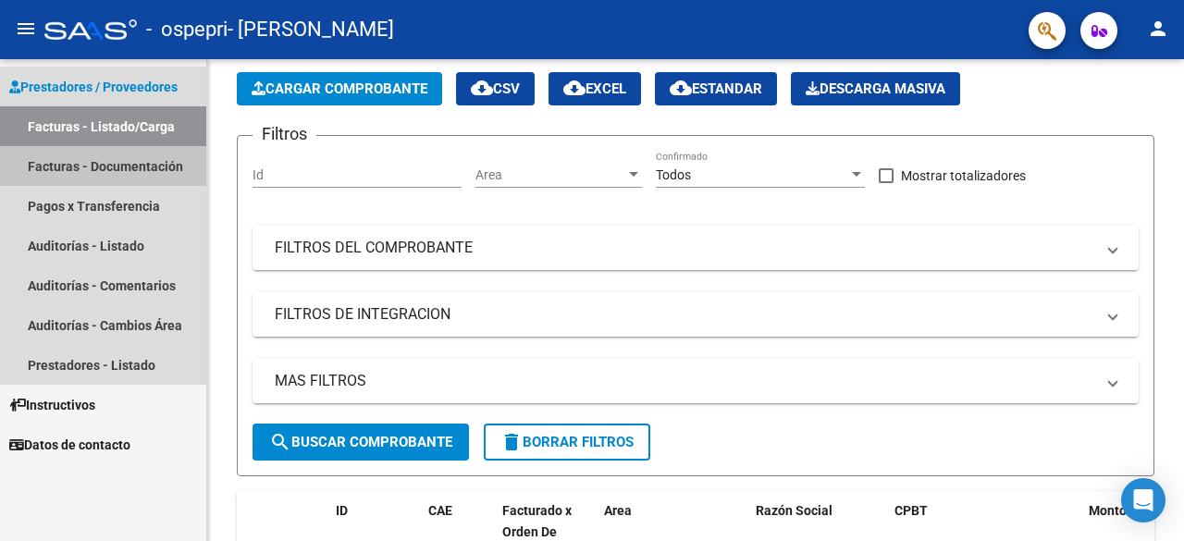
click at [124, 161] on link "Facturas - Documentación" at bounding box center [103, 166] width 206 height 40
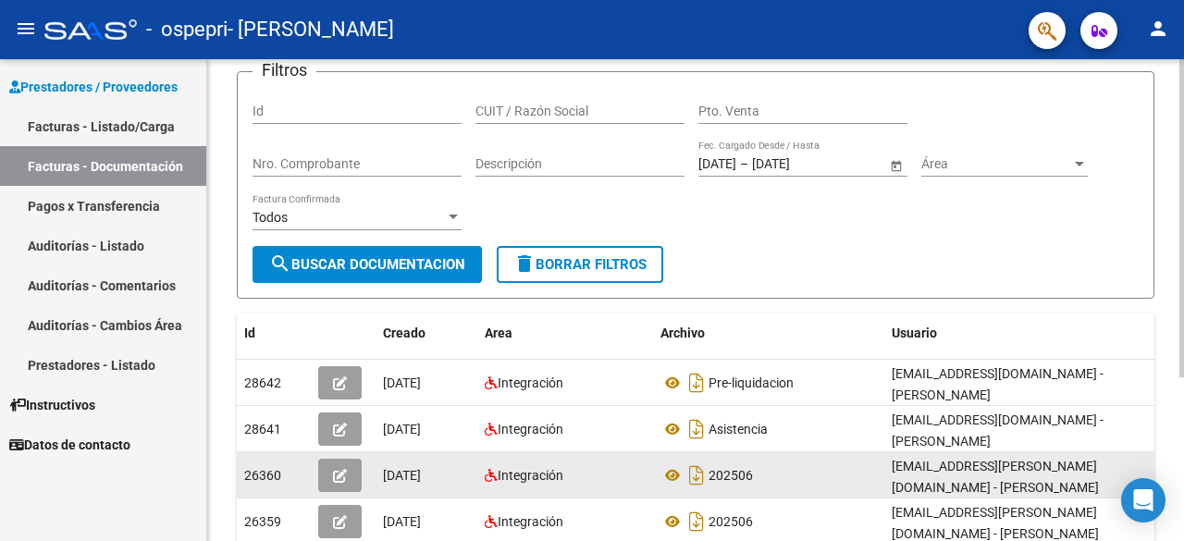
scroll to position [77, 0]
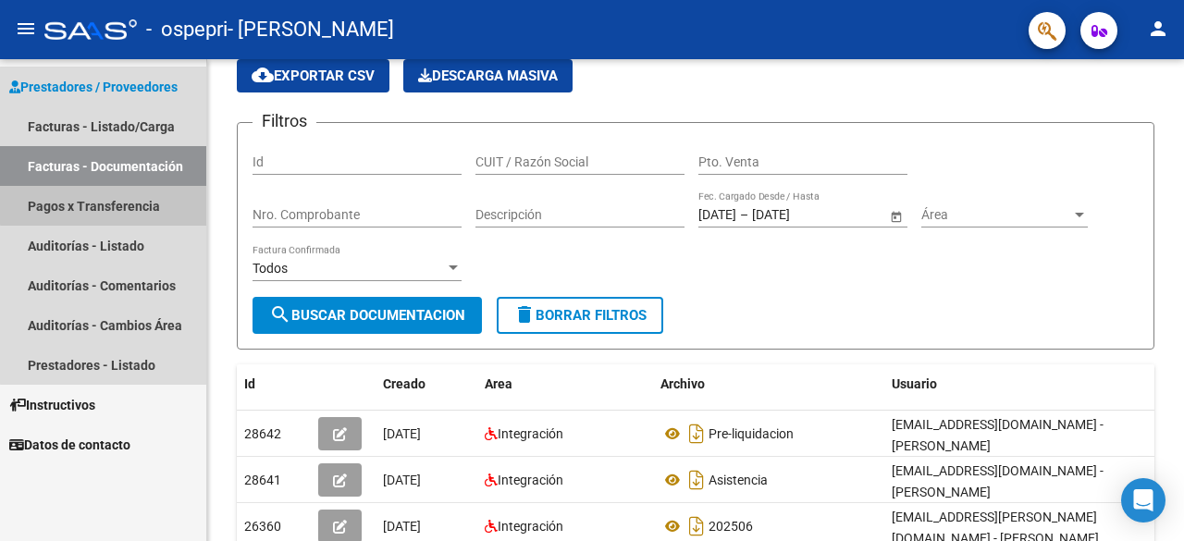
click at [115, 204] on link "Pagos x Transferencia" at bounding box center [103, 206] width 206 height 40
